Goal: Information Seeking & Learning: Learn about a topic

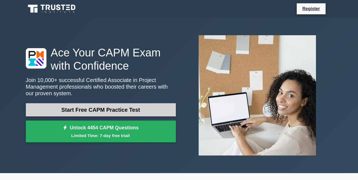
click at [93, 108] on link "Start Free CAPM Practice Test" at bounding box center [101, 109] width 150 height 13
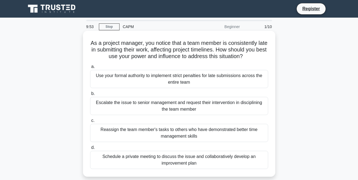
click at [104, 76] on div "Use your formal authority to implement strict penalties for late submissions ac…" at bounding box center [179, 79] width 178 height 18
click at [90, 68] on input "a. Use your formal authority to implement strict penalties for late submissions…" at bounding box center [90, 67] width 0 height 4
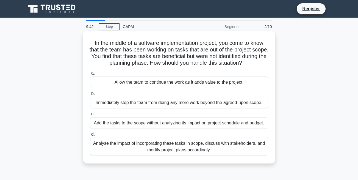
scroll to position [2, 0]
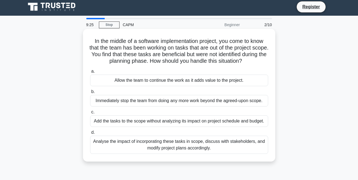
click at [134, 148] on div "Analyse the impact of incorporating these tasks in scope, discuss with stakehol…" at bounding box center [179, 145] width 178 height 18
click at [90, 134] on input "d. Analyse the impact of incorporating these tasks in scope, discuss with stake…" at bounding box center [90, 133] width 0 height 4
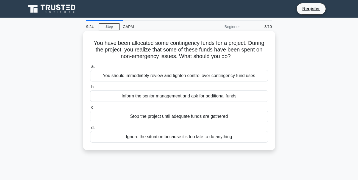
scroll to position [0, 0]
click at [166, 75] on div "You should immediately review and tighten control over contingency fund uses" at bounding box center [179, 76] width 178 height 12
click at [90, 68] on input "a. You should immediately review and tighten control over contingency fund uses" at bounding box center [90, 67] width 0 height 4
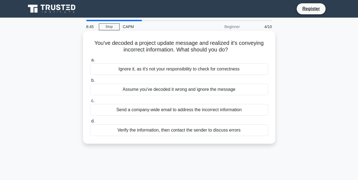
click at [156, 109] on div "Send a company-wide email to address the incorrect information" at bounding box center [179, 110] width 178 height 12
click at [90, 103] on input "c. Send a company-wide email to address the incorrect information" at bounding box center [90, 101] width 0 height 4
